Goal: Task Accomplishment & Management: Use online tool/utility

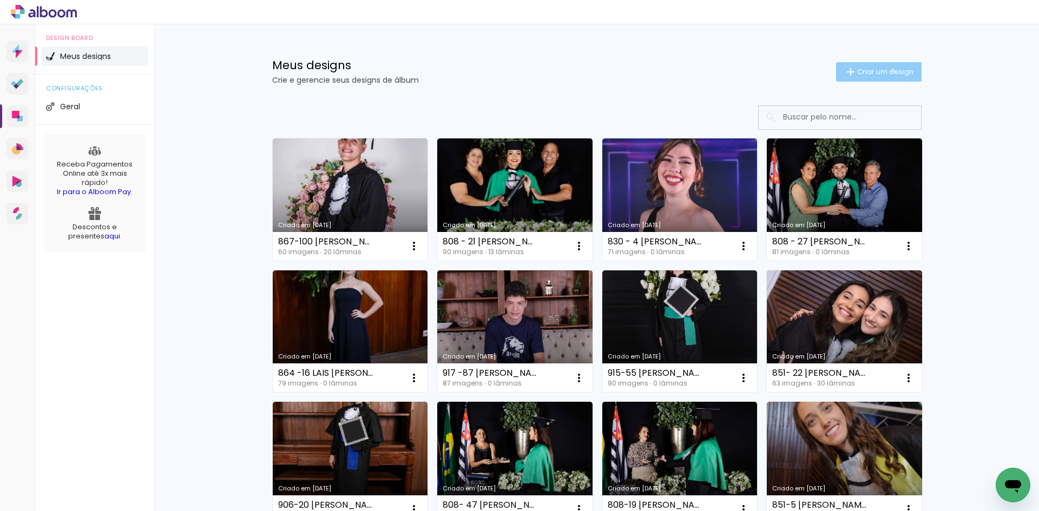
click at [886, 70] on span "Criar um design" at bounding box center [885, 71] width 56 height 7
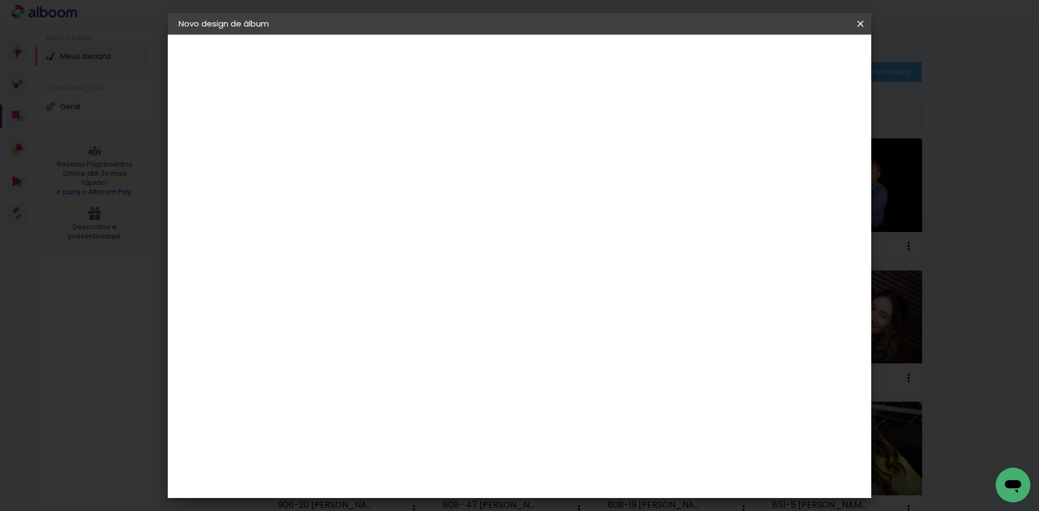
click at [355, 142] on input at bounding box center [355, 145] width 0 height 17
click at [0, 0] on div "Informações Dê um título ao seu álbum. Avançar" at bounding box center [0, 0] width 0 height 0
click at [355, 153] on input at bounding box center [355, 145] width 0 height 17
type input "830-70"
type paper-input "830-70"
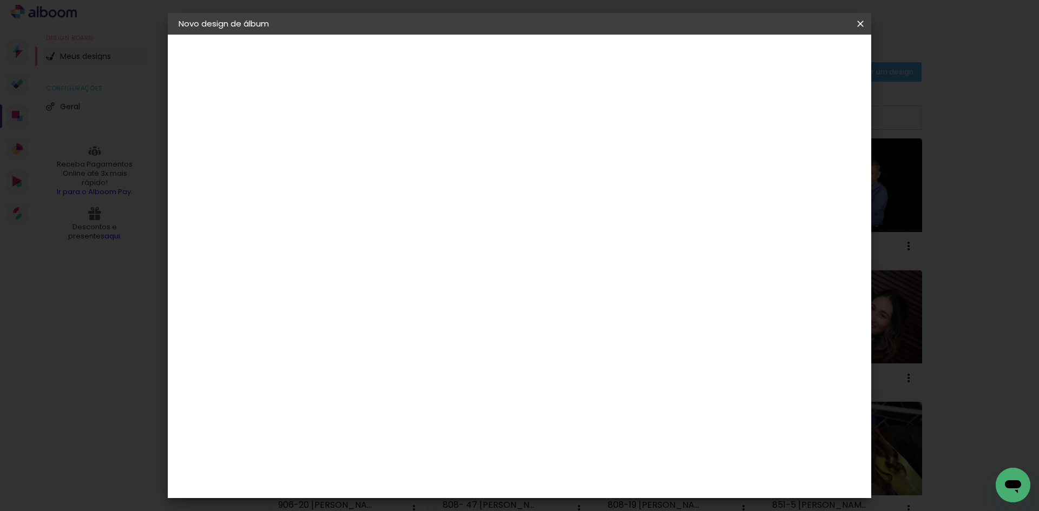
drag, startPoint x: 374, startPoint y: 207, endPoint x: 387, endPoint y: 207, distance: 13.5
click at [0, 0] on div "Informações Dê um título ao seu álbum. Avançar" at bounding box center [0, 0] width 0 height 0
click at [355, 142] on input "830-70" at bounding box center [355, 145] width 0 height 17
type input "830-70 LIVIA MICHELLE"
type paper-input "830-70 LIVIA MICHELLE"
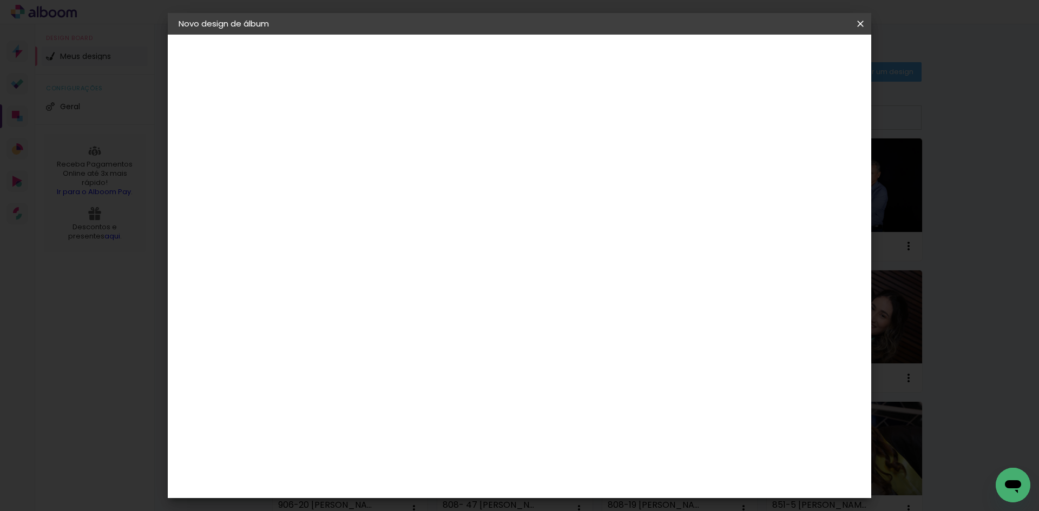
click at [0, 0] on div "Informações Dê um título ao seu álbum. Avançar" at bounding box center [0, 0] width 0 height 0
click at [355, 147] on input "830-70 LIVIA MICHELLE" at bounding box center [355, 145] width 0 height 17
click at [355, 147] on input "830-70 LIVIA MICHELE" at bounding box center [355, 145] width 0 height 17
type input "830-70 LIVIA MICHELE PARREIRA"
type paper-input "830-70 LIVIA MICHELE PARREIRA"
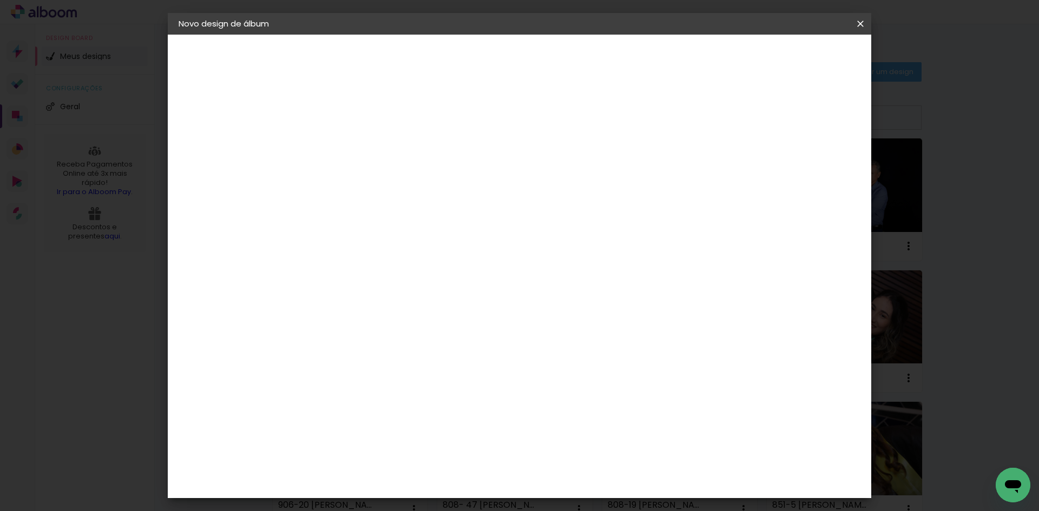
click at [466, 62] on paper-button "Avançar" at bounding box center [439, 57] width 53 height 18
click at [438, 203] on input at bounding box center [382, 206] width 109 height 14
type input "15"
type paper-input "15"
click at [368, 245] on div "Foto 15" at bounding box center [357, 246] width 19 height 17
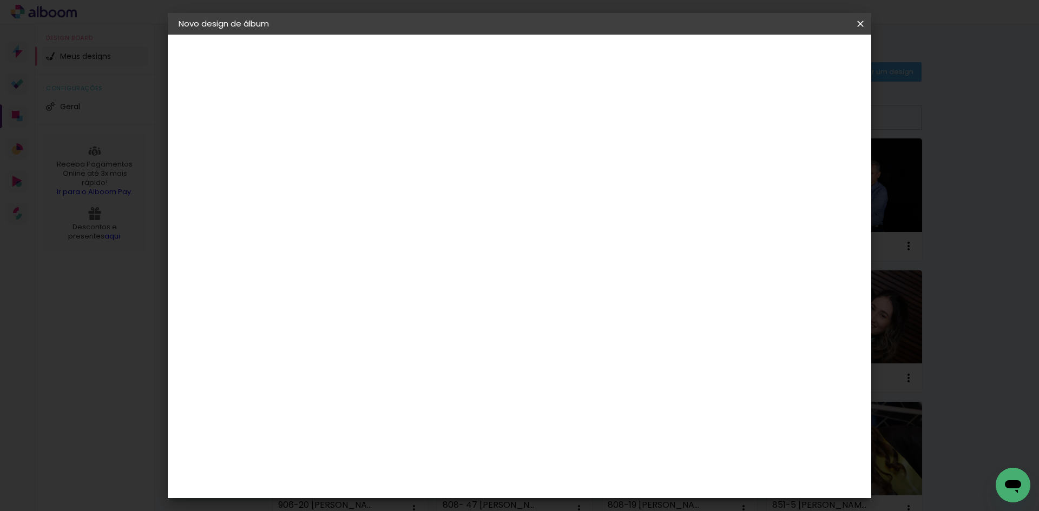
click at [529, 160] on paper-item "Tamanho Livre" at bounding box center [481, 165] width 96 height 24
click at [529, 55] on paper-button "Avançar" at bounding box center [502, 57] width 53 height 18
click at [792, 55] on span "Iniciar design" at bounding box center [767, 58] width 49 height 8
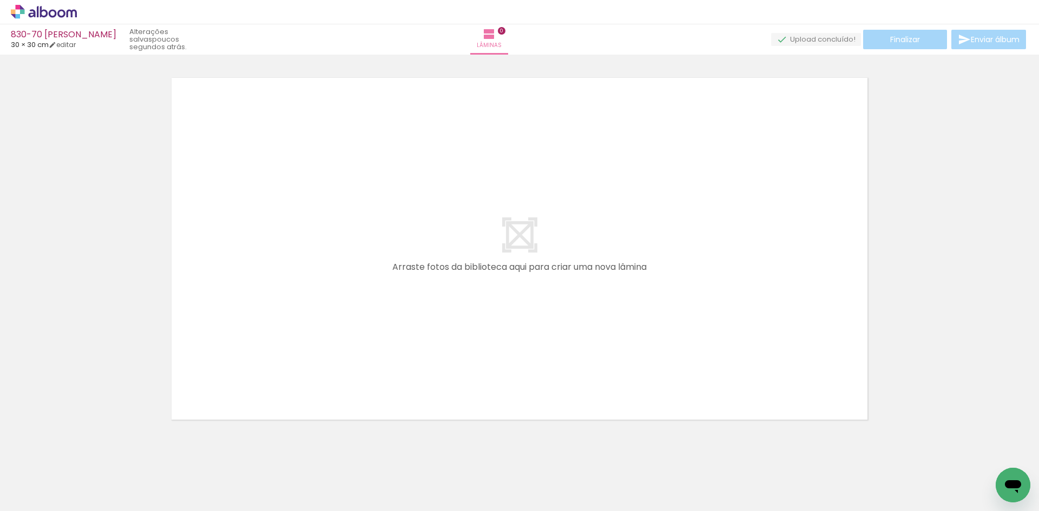
click at [63, 10] on icon at bounding box center [44, 12] width 66 height 14
